Goal: Transaction & Acquisition: Purchase product/service

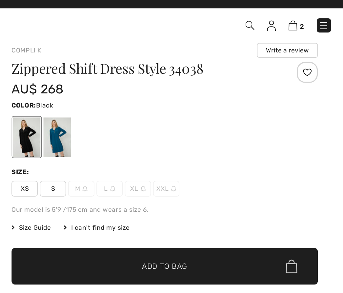
click at [136, 149] on span "Size Guide" at bounding box center [148, 149] width 25 height 6
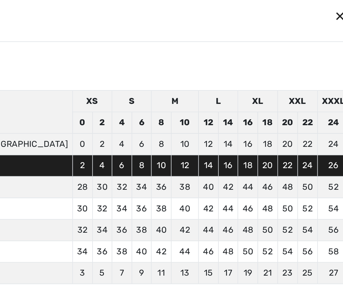
click at [338, 10] on div "✕" at bounding box center [341, 10] width 7 height 14
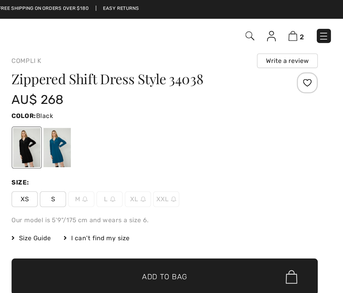
click at [156, 100] on div at bounding box center [164, 92] width 17 height 25
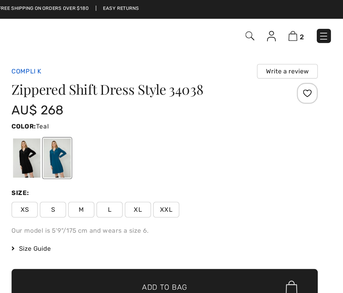
click at [136, 44] on link "Compli K" at bounding box center [145, 44] width 18 height 5
click at [136, 43] on link "Compli K" at bounding box center [145, 44] width 18 height 5
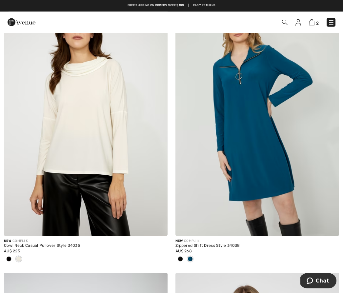
scroll to position [522, 0]
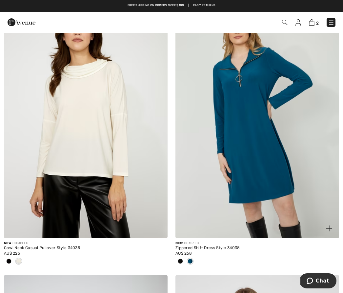
click at [258, 166] on img at bounding box center [257, 116] width 164 height 246
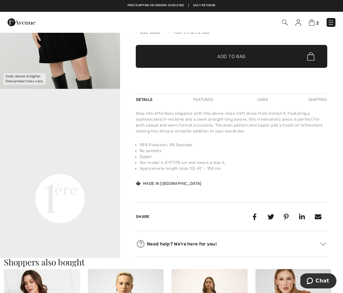
click at [58, 169] on video "Your browser does not support the video tag." at bounding box center [60, 139] width 120 height 60
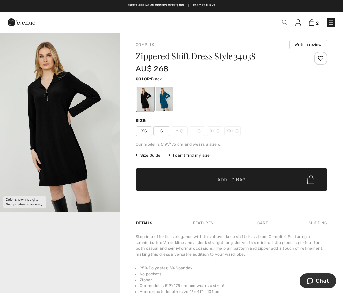
click at [147, 146] on div "Our model is 5'9"/175 cm and wears a size 6." at bounding box center [231, 144] width 191 height 6
click at [66, 149] on img "1 / 1" at bounding box center [60, 122] width 120 height 180
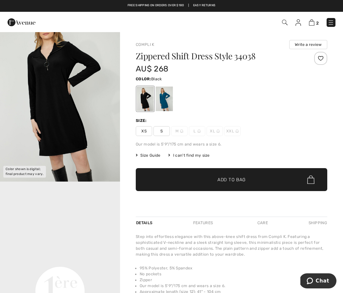
scroll to position [66, 0]
click at [74, 231] on video "Your browser does not support the video tag." at bounding box center [60, 231] width 120 height 60
click at [63, 247] on video "Your browser does not support the video tag." at bounding box center [60, 231] width 120 height 60
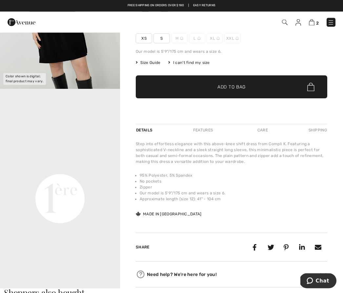
scroll to position [93, 0]
click at [73, 169] on video "Your browser does not support the video tag." at bounding box center [60, 139] width 120 height 60
click at [71, 169] on video "Your browser does not support the video tag." at bounding box center [60, 139] width 120 height 60
click at [73, 169] on video "Your browser does not support the video tag." at bounding box center [60, 139] width 120 height 60
click at [71, 169] on video "Your browser does not support the video tag." at bounding box center [60, 139] width 120 height 60
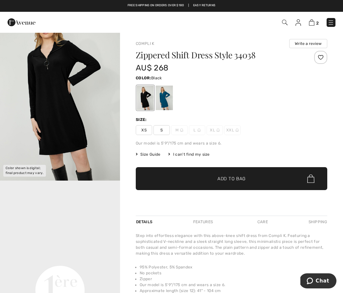
scroll to position [0, 0]
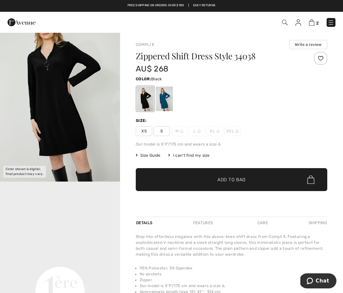
click at [164, 129] on span "S" at bounding box center [161, 131] width 16 height 10
click at [154, 155] on span "Size Guide" at bounding box center [148, 155] width 25 height 6
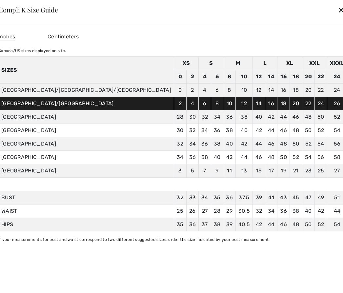
click at [313, 123] on div at bounding box center [171, 146] width 343 height 293
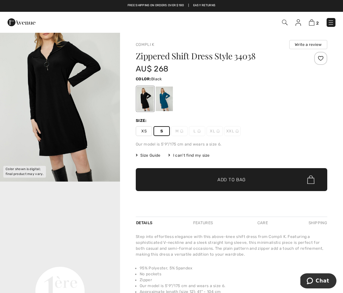
click at [167, 99] on div at bounding box center [164, 99] width 17 height 25
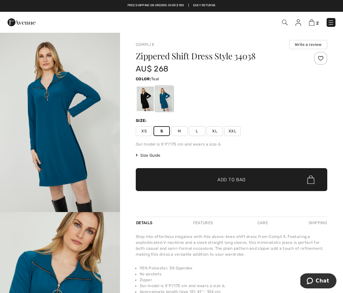
click at [227, 179] on span "Add to Bag" at bounding box center [231, 179] width 28 height 7
